Goal: Find specific page/section: Find specific page/section

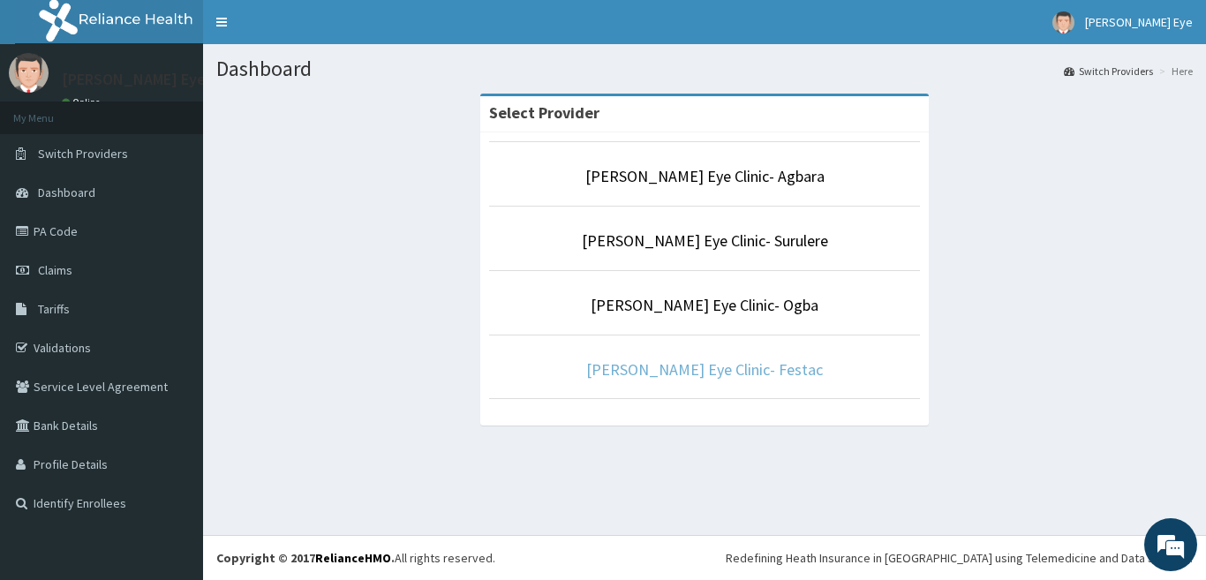
click at [693, 374] on link "[PERSON_NAME] Eye Clinic- Festac" at bounding box center [704, 369] width 237 height 20
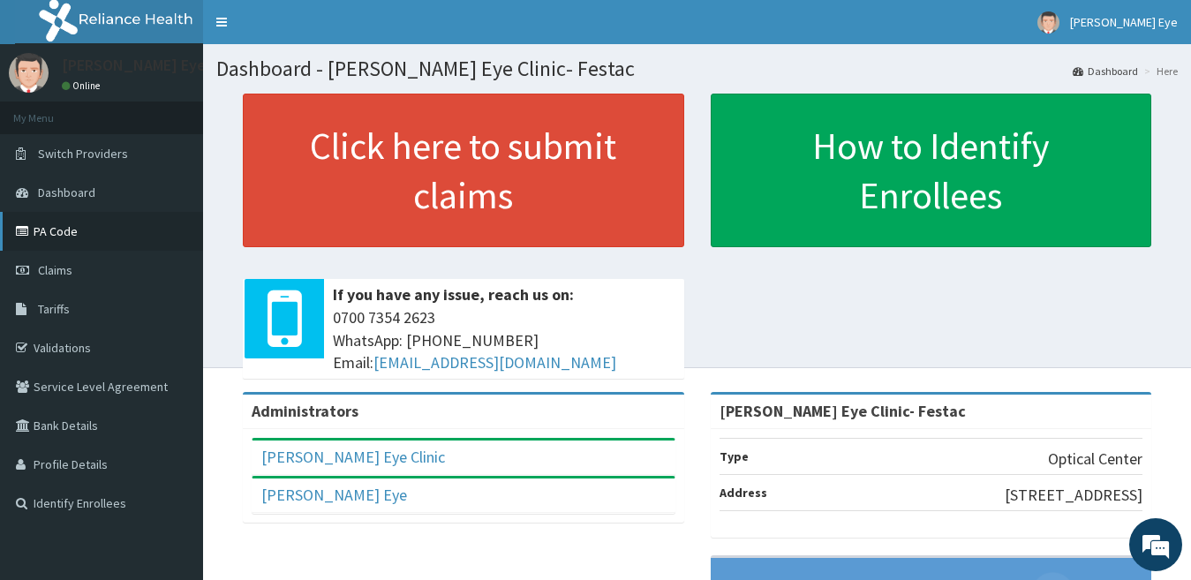
click at [65, 233] on link "PA Code" at bounding box center [101, 231] width 203 height 39
